Goal: Information Seeking & Learning: Find specific page/section

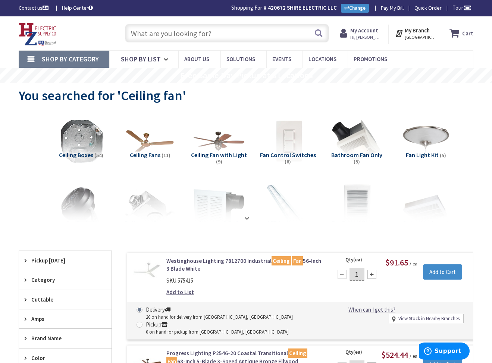
click at [175, 38] on input "text" at bounding box center [227, 33] width 204 height 19
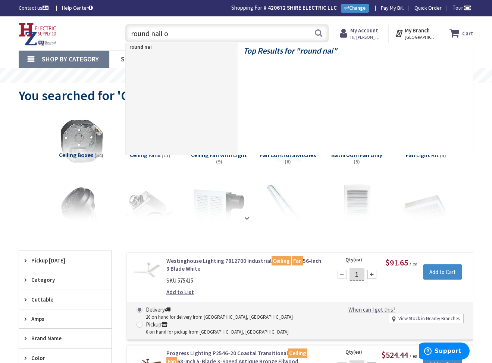
type input "round nail on"
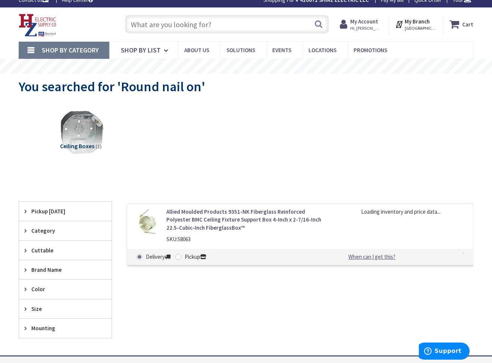
click at [170, 25] on input "text" at bounding box center [227, 24] width 204 height 19
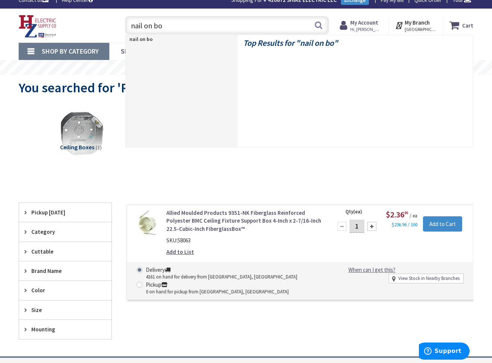
type input "nail on box"
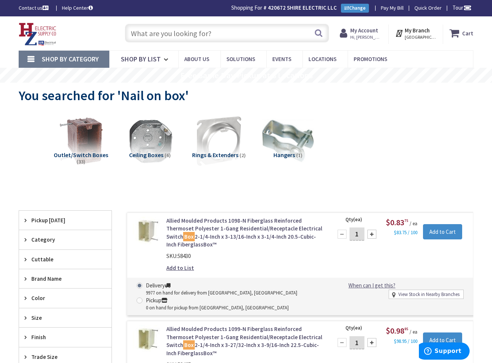
click at [187, 36] on input "text" at bounding box center [227, 33] width 204 height 19
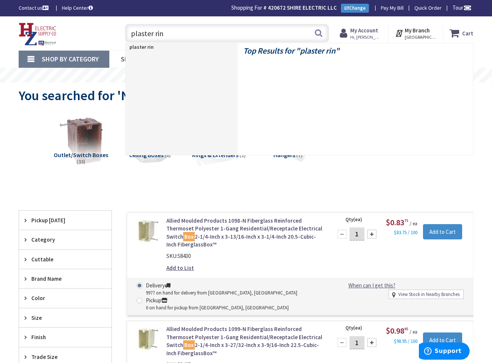
type input "plaster ring"
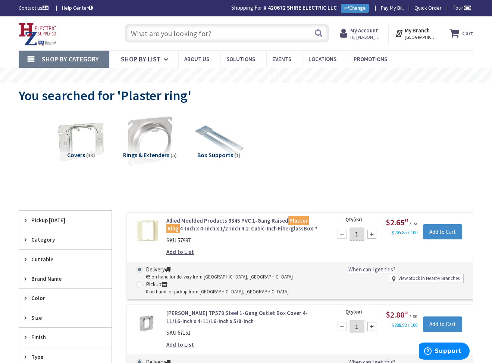
click at [172, 34] on input "text" at bounding box center [227, 33] width 204 height 19
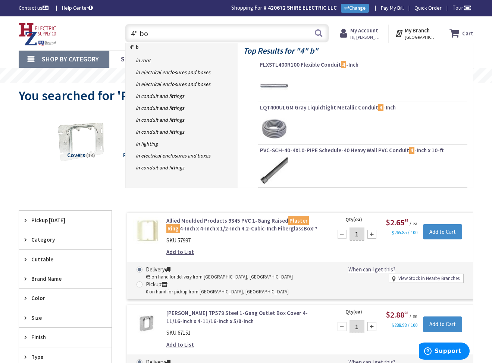
type input "4" box"
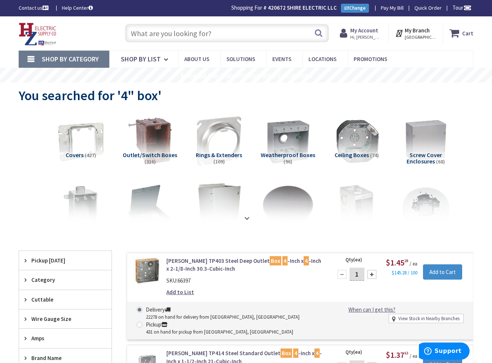
click at [161, 32] on input "text" at bounding box center [227, 33] width 204 height 19
click at [244, 40] on input "text" at bounding box center [227, 33] width 204 height 19
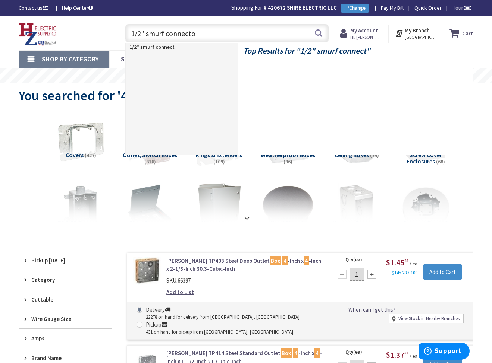
type input "1/2" smurf connector"
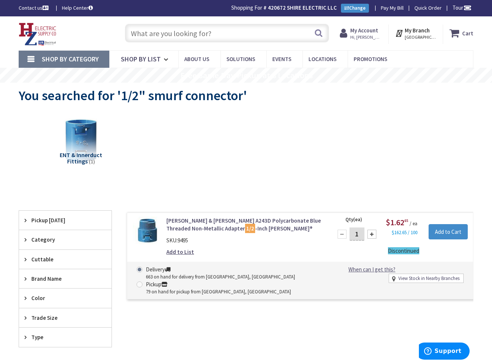
drag, startPoint x: 189, startPoint y: 26, endPoint x: 190, endPoint y: 31, distance: 4.5
click at [189, 27] on input "text" at bounding box center [227, 33] width 204 height 19
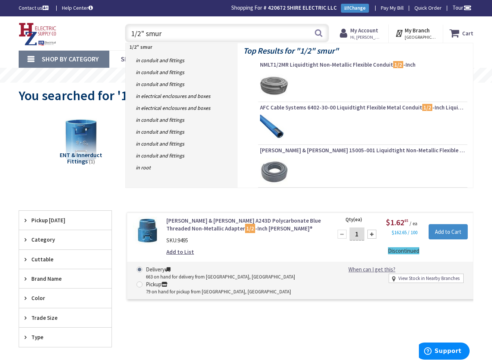
type input "1/2" smurf"
